Goal: Find specific page/section: Find specific page/section

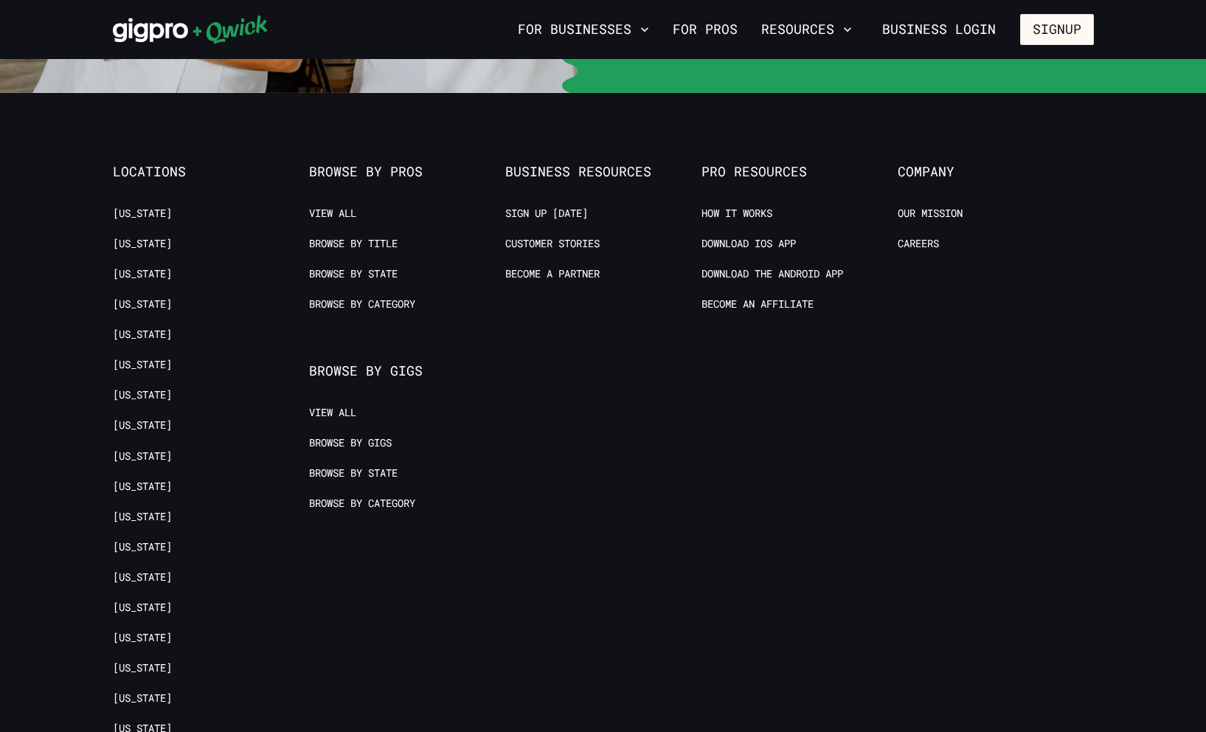
scroll to position [3049, 0]
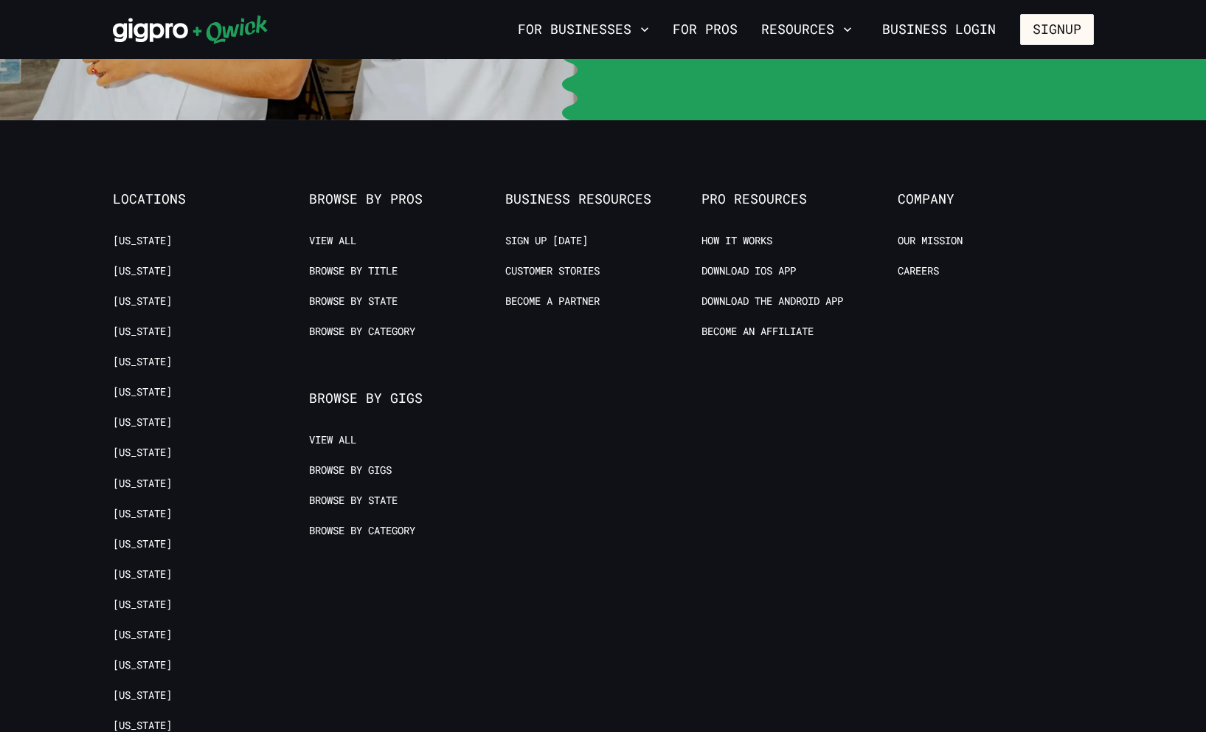
scroll to position [3203, 0]
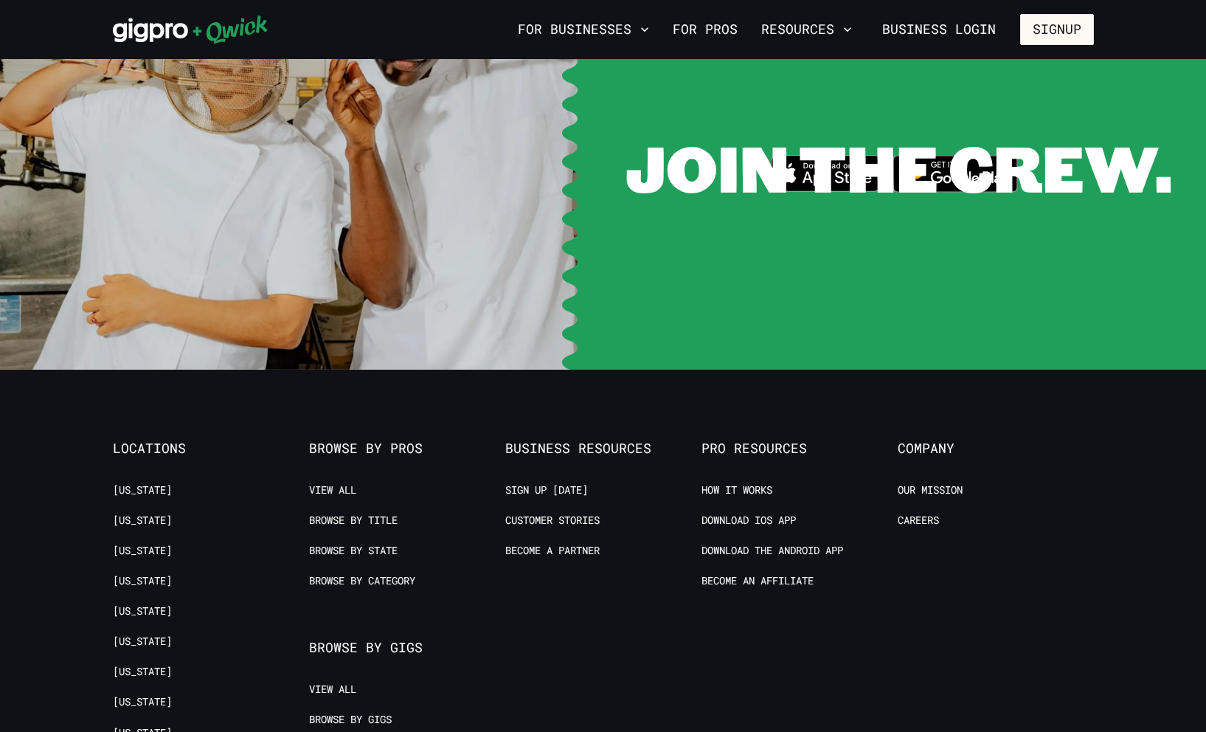
scroll to position [2872, 0]
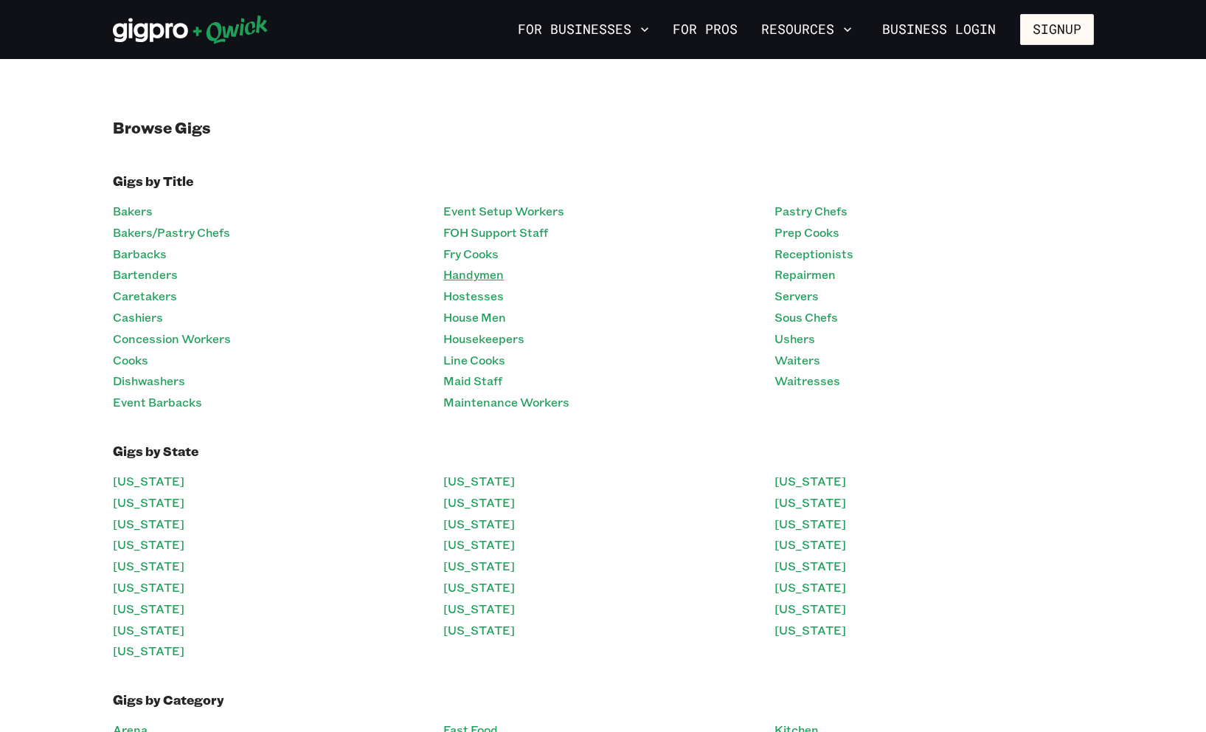
click at [484, 284] on link "Handymen" at bounding box center [473, 274] width 60 height 21
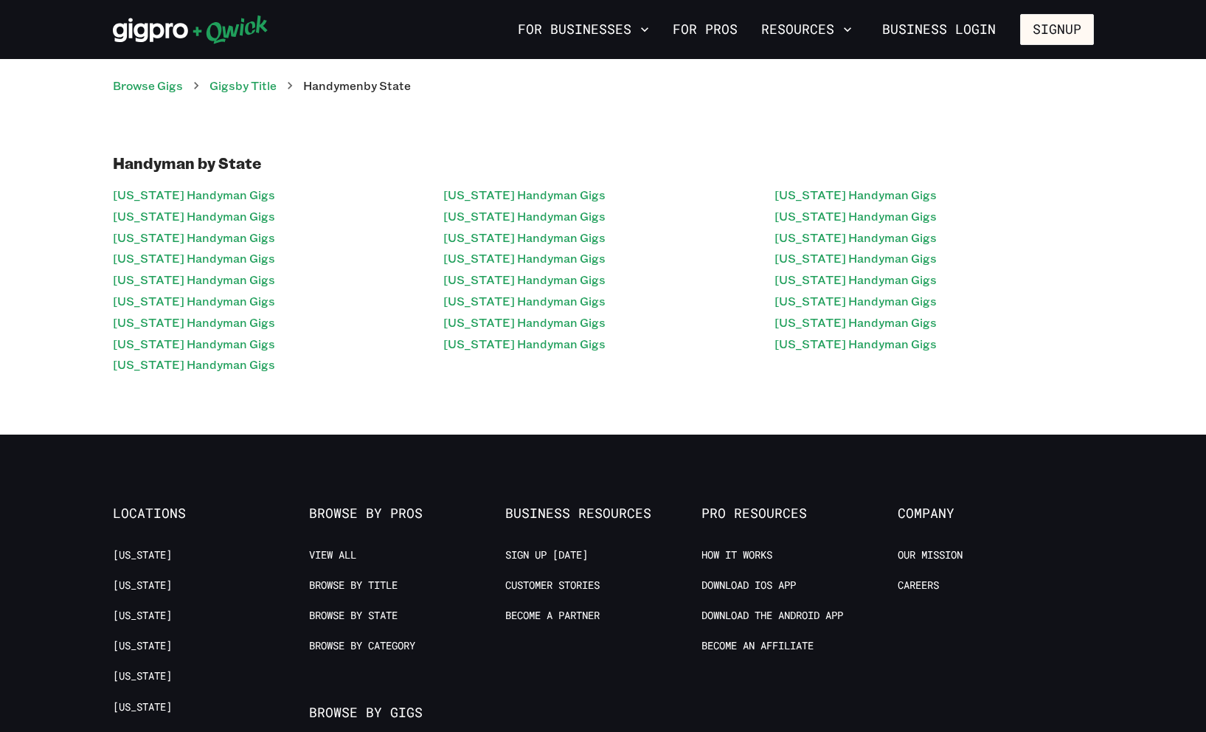
click at [484, 284] on link "[US_STATE] Handyman Gigs" at bounding box center [524, 279] width 162 height 21
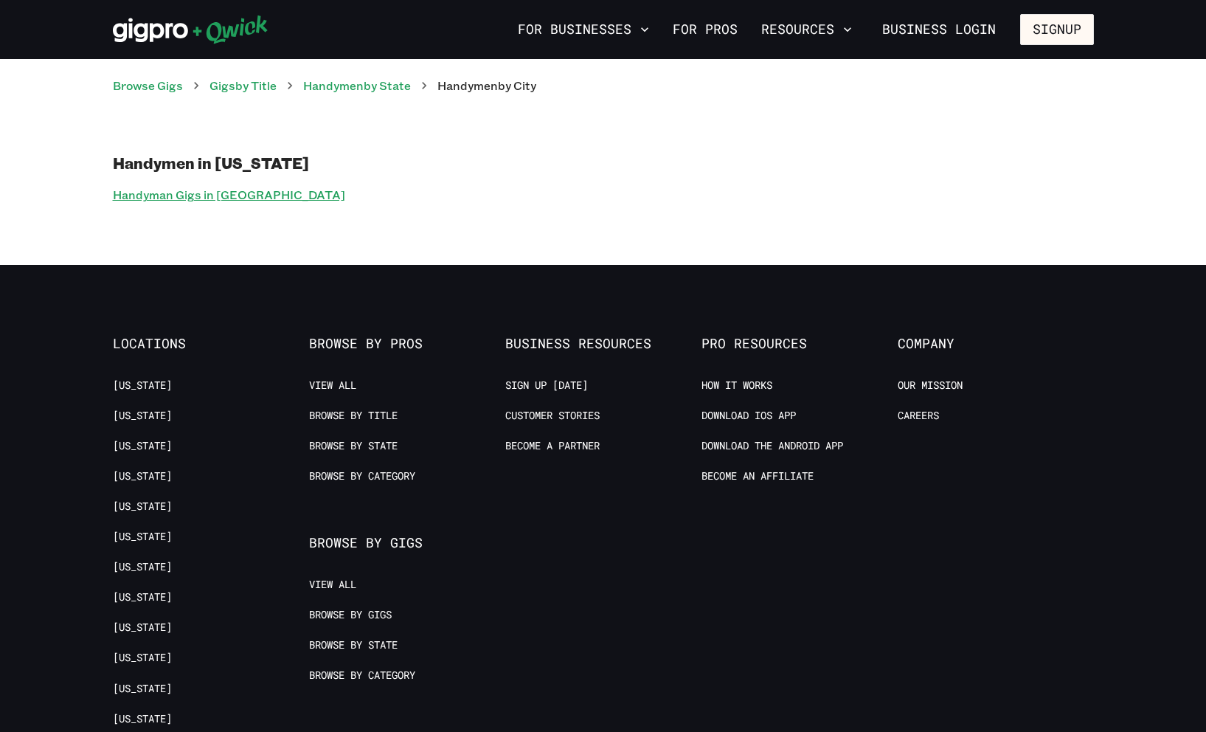
click at [220, 196] on link "Handyman Gigs in [GEOGRAPHIC_DATA]" at bounding box center [229, 194] width 232 height 21
